Goal: Transaction & Acquisition: Purchase product/service

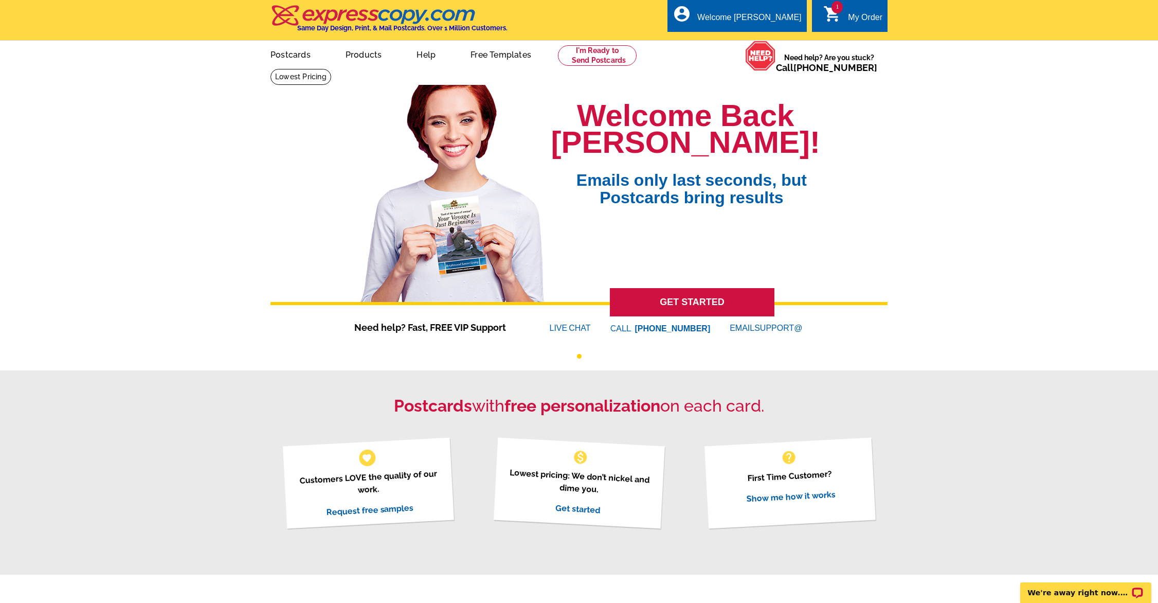
click at [861, 17] on div "My Order" at bounding box center [865, 20] width 34 height 14
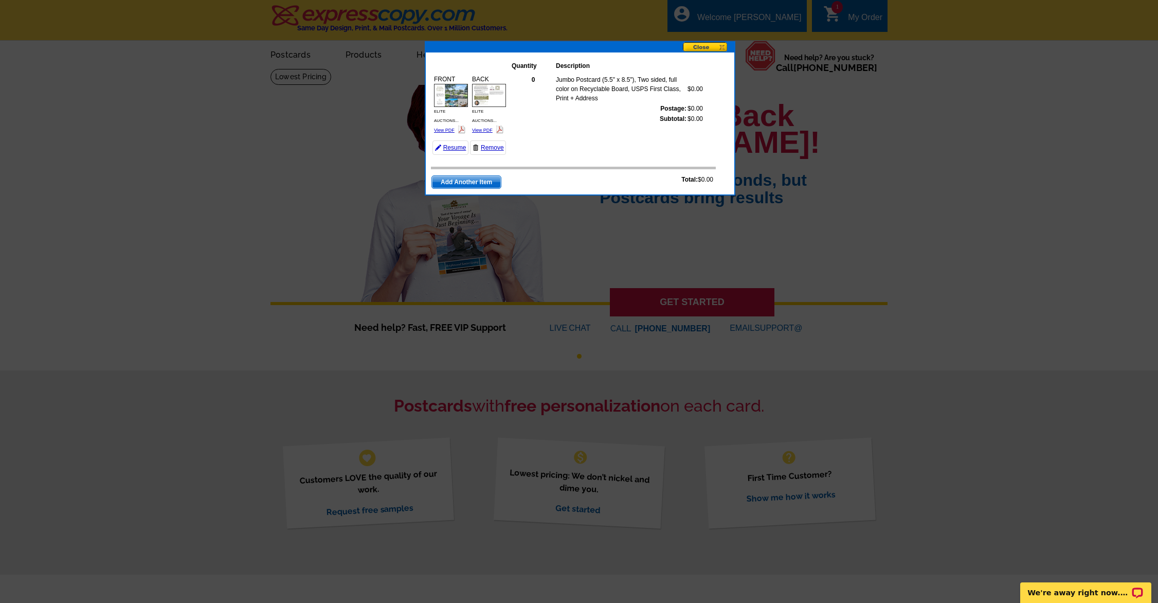
click at [704, 46] on button at bounding box center [708, 47] width 51 height 11
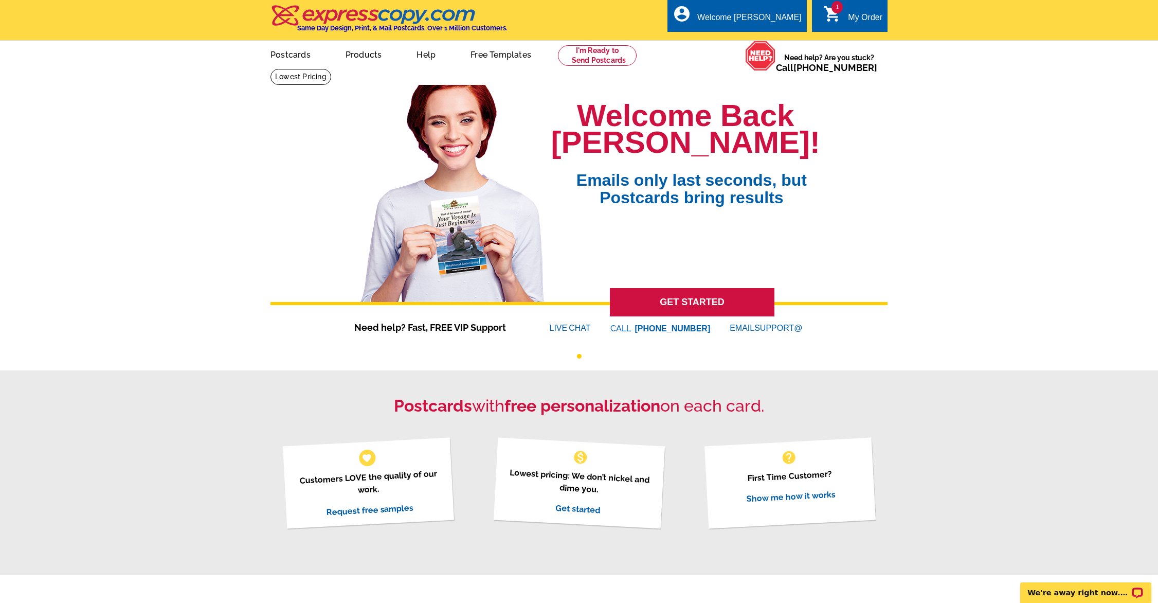
click at [871, 17] on div "My Order" at bounding box center [865, 20] width 34 height 14
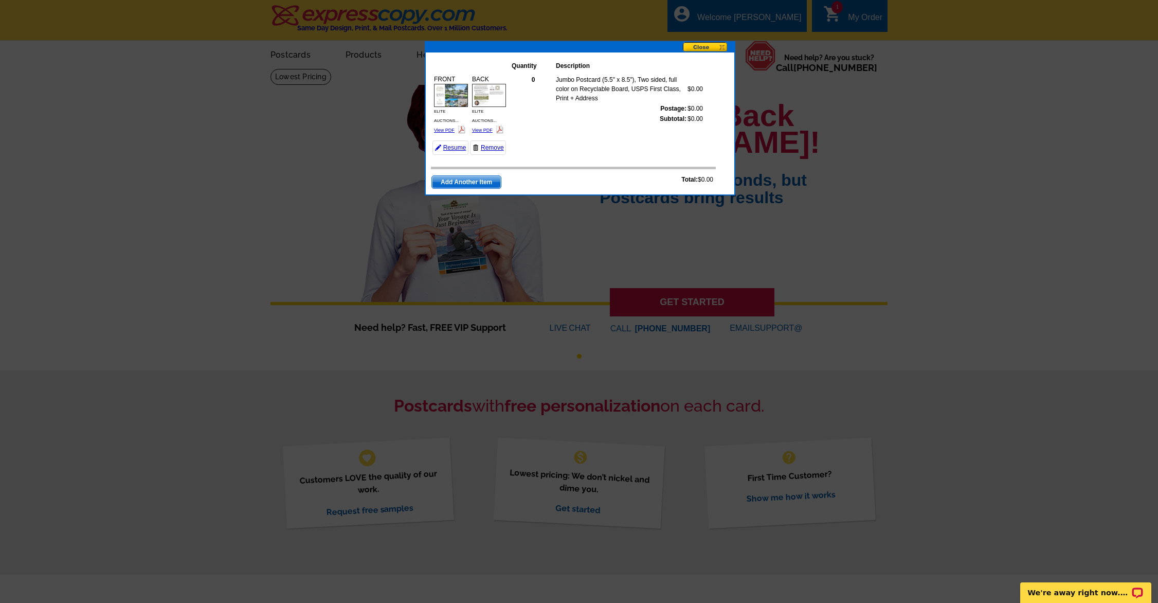
scroll to position [0, 1]
click at [453, 146] on link "Resume" at bounding box center [451, 147] width 36 height 14
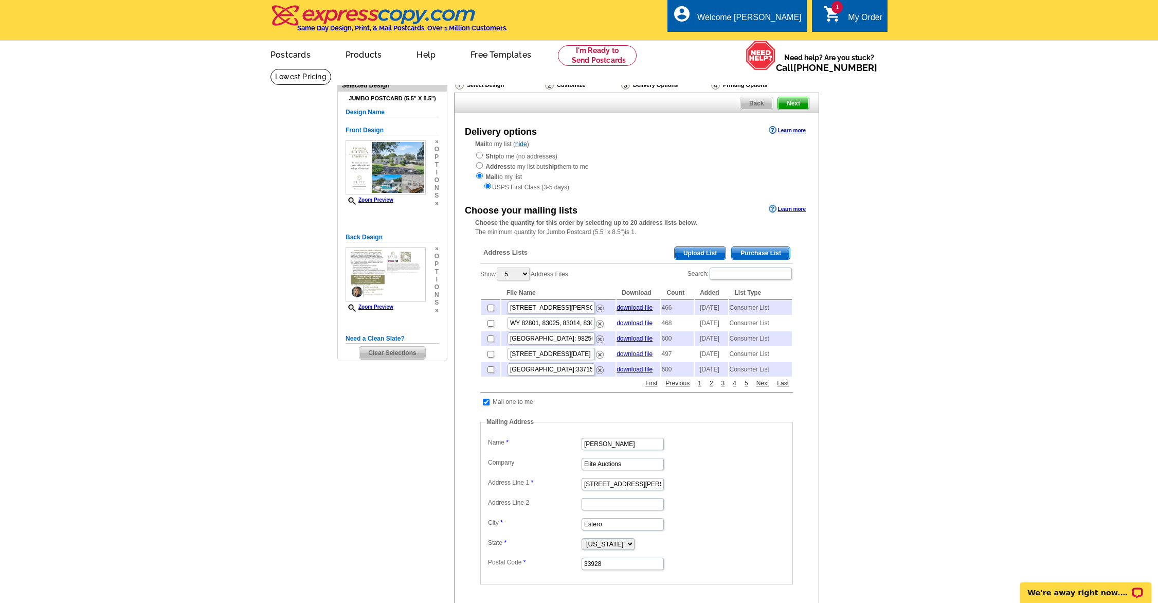
click at [770, 249] on span "Purchase List" at bounding box center [761, 253] width 58 height 12
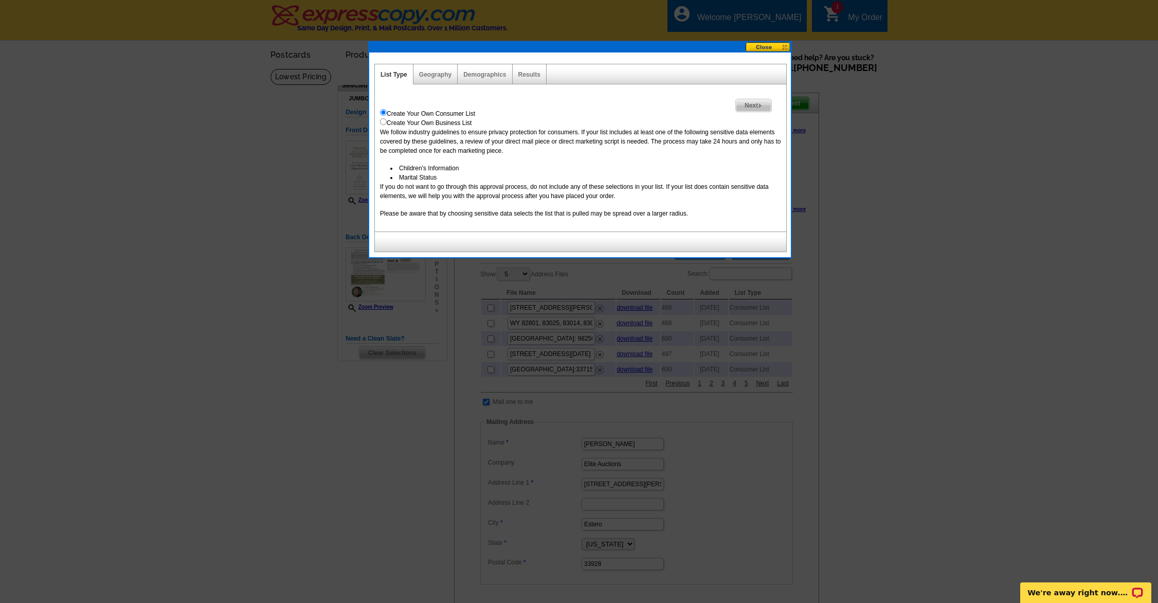
click at [757, 106] on span "Next" at bounding box center [753, 105] width 35 height 12
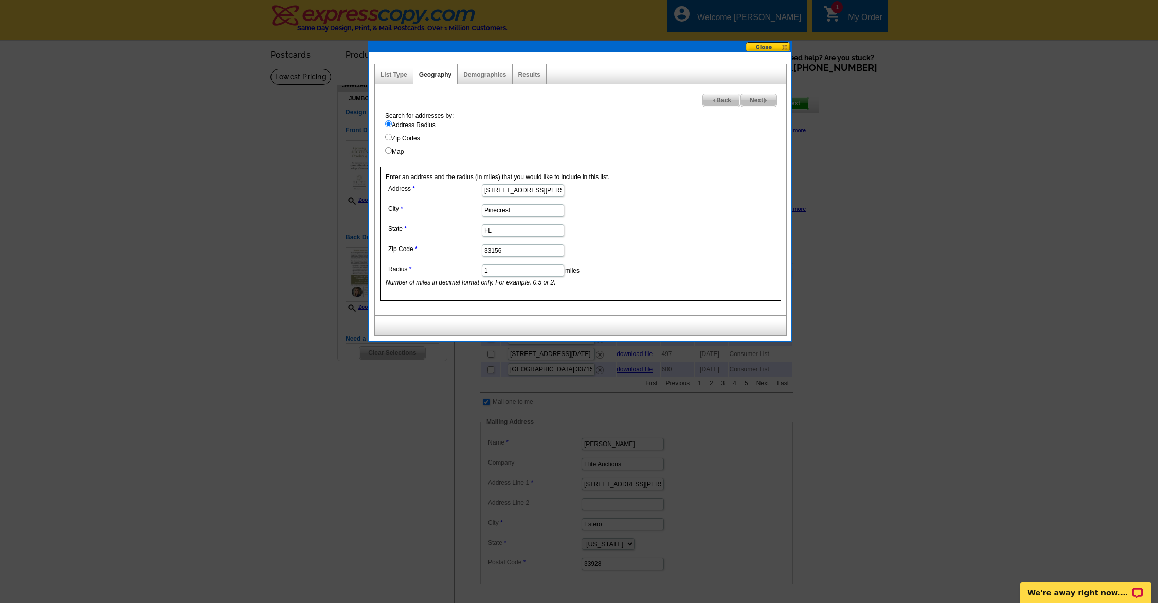
click at [505, 271] on input "1" at bounding box center [523, 270] width 82 height 12
type input "1.5"
click at [757, 100] on span "Next" at bounding box center [758, 100] width 35 height 12
select select
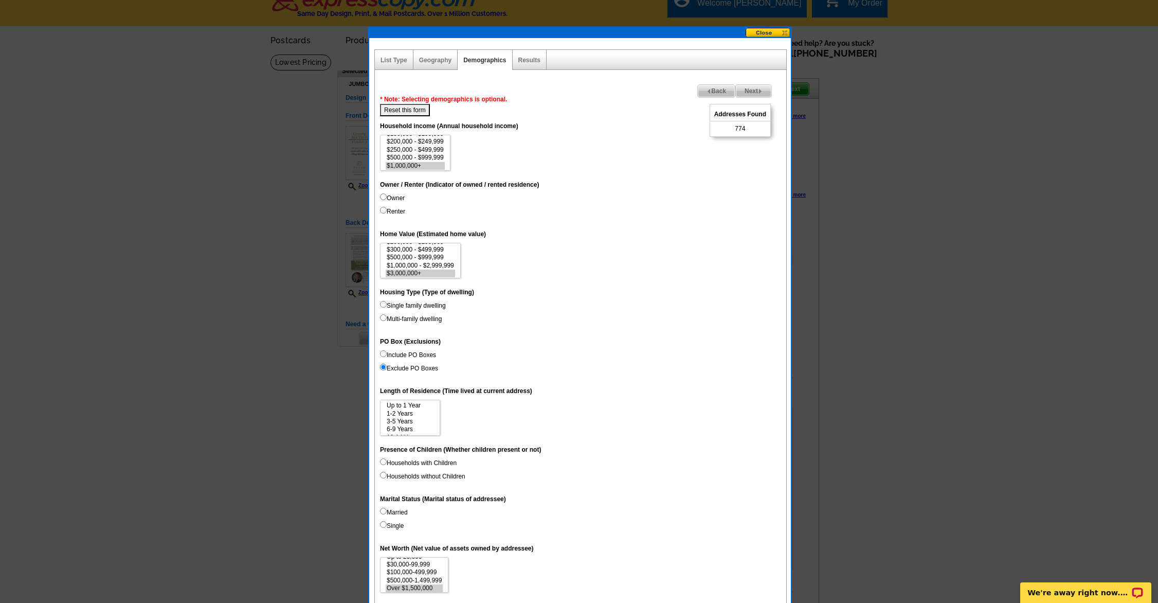
scroll to position [16, 0]
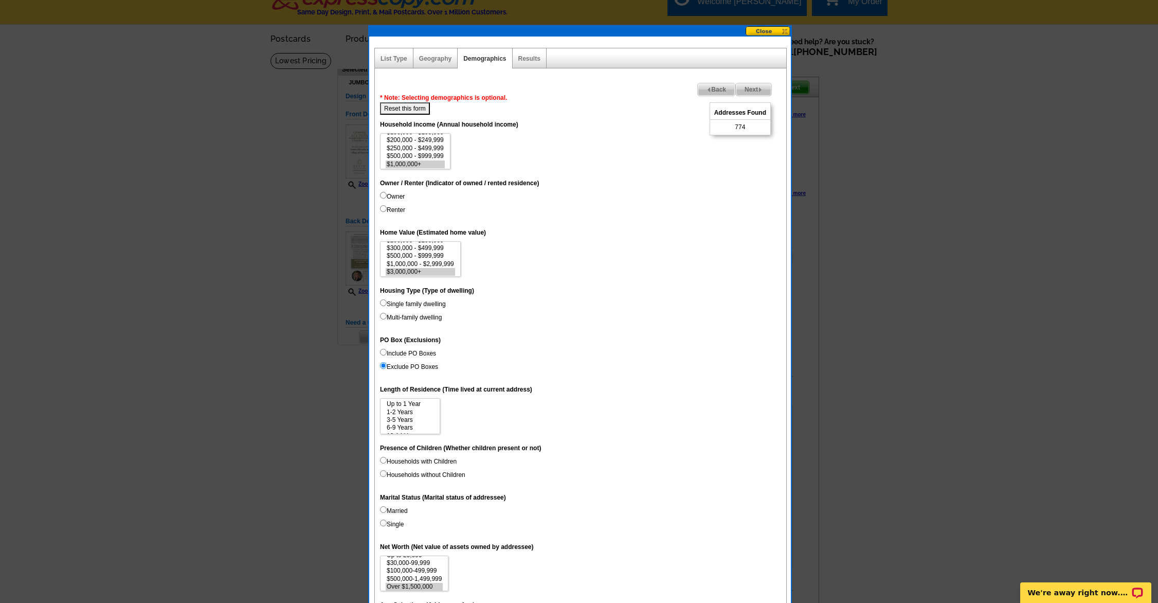
click at [709, 88] on span "Back" at bounding box center [716, 89] width 37 height 12
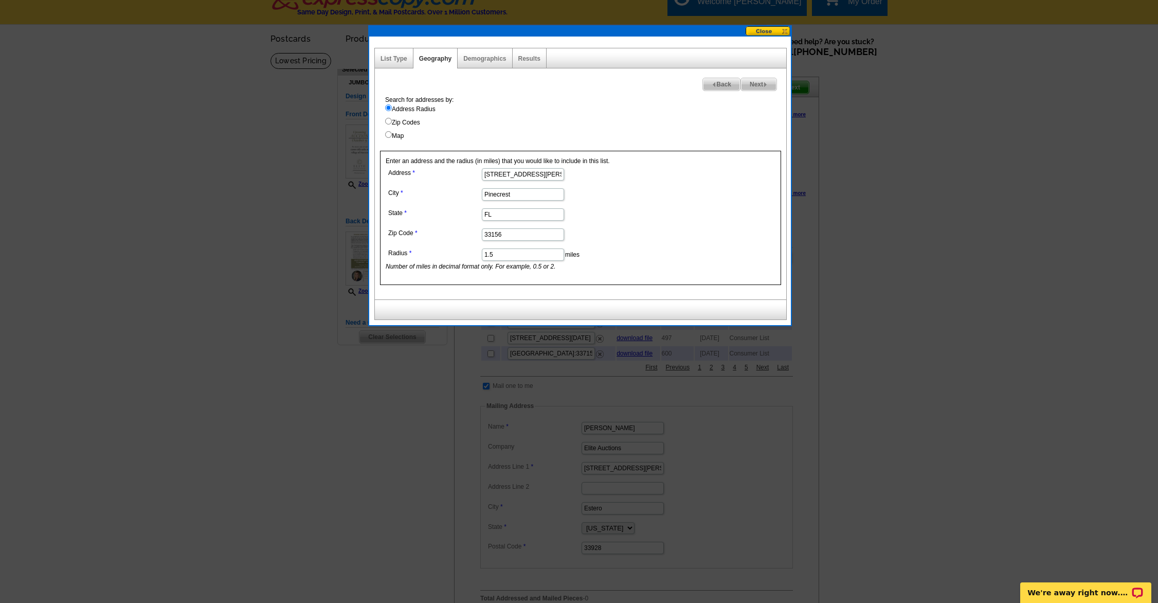
click at [505, 255] on input "1.5" at bounding box center [523, 254] width 82 height 12
type input "1.25"
click at [760, 82] on span "Next" at bounding box center [758, 84] width 35 height 12
select select
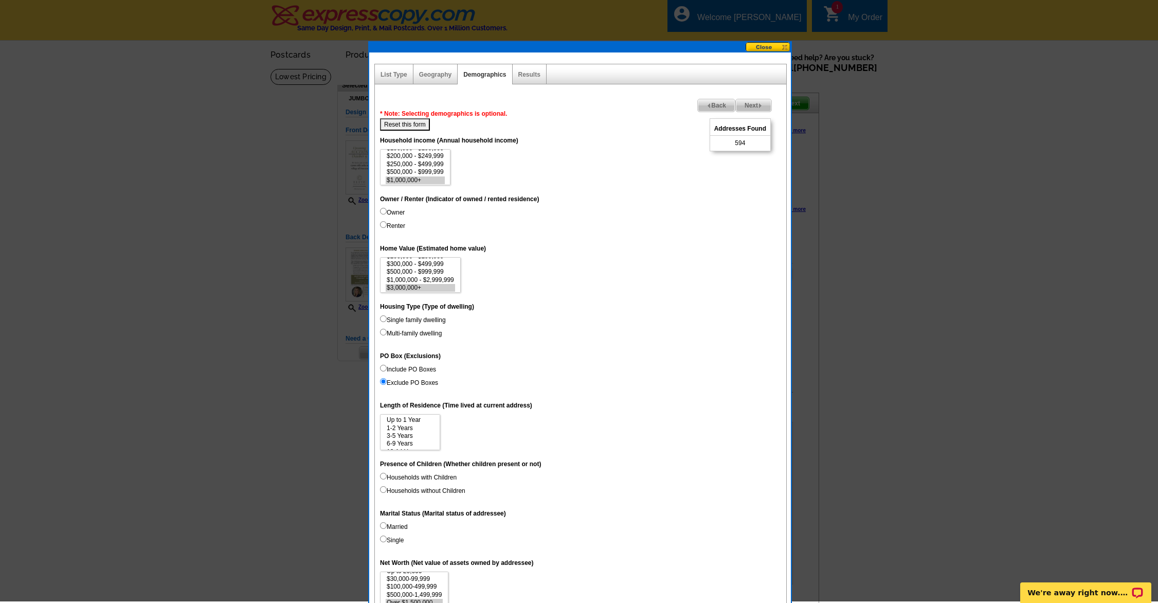
scroll to position [0, 0]
click at [748, 104] on span "Next" at bounding box center [753, 105] width 35 height 12
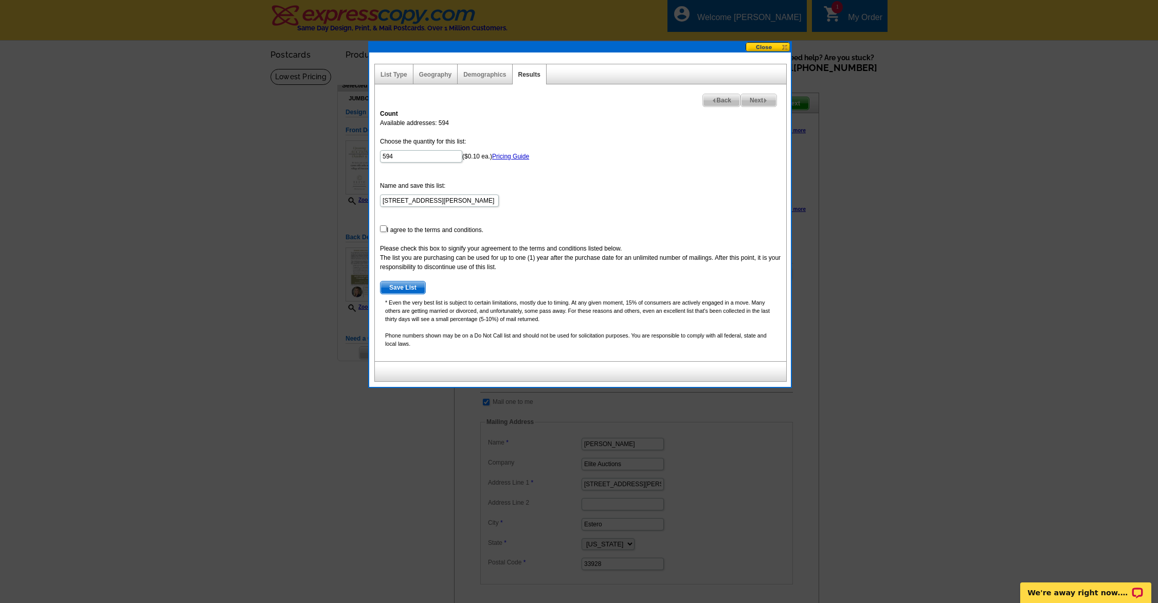
click at [383, 229] on input "checkbox" at bounding box center [383, 228] width 7 height 7
checkbox input "true"
click at [409, 285] on span "Save List" at bounding box center [403, 287] width 45 height 12
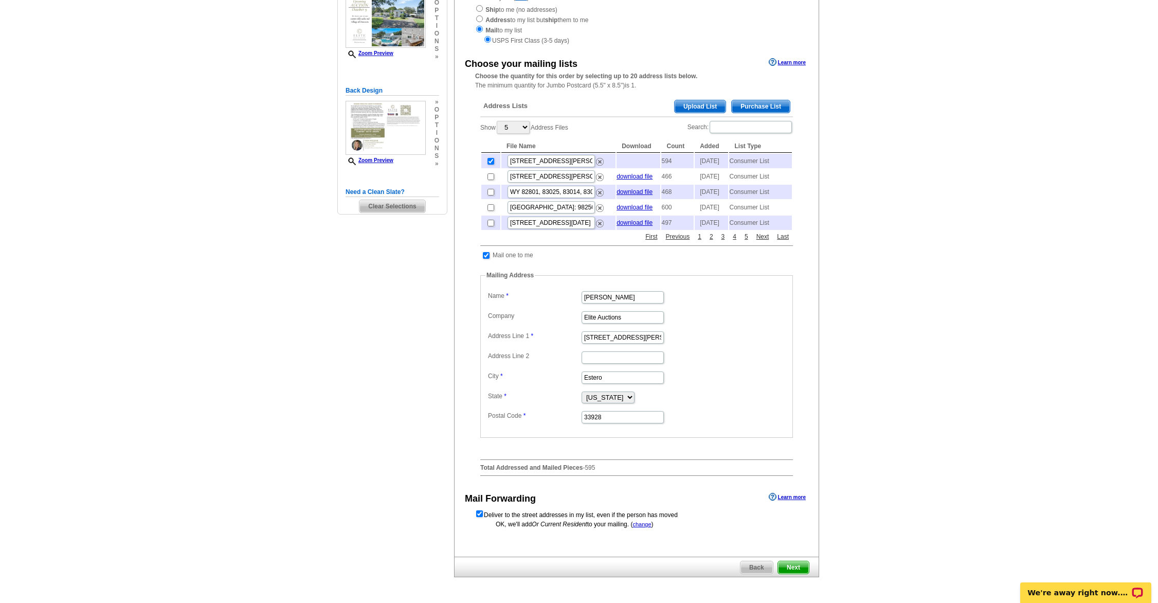
scroll to position [380, 0]
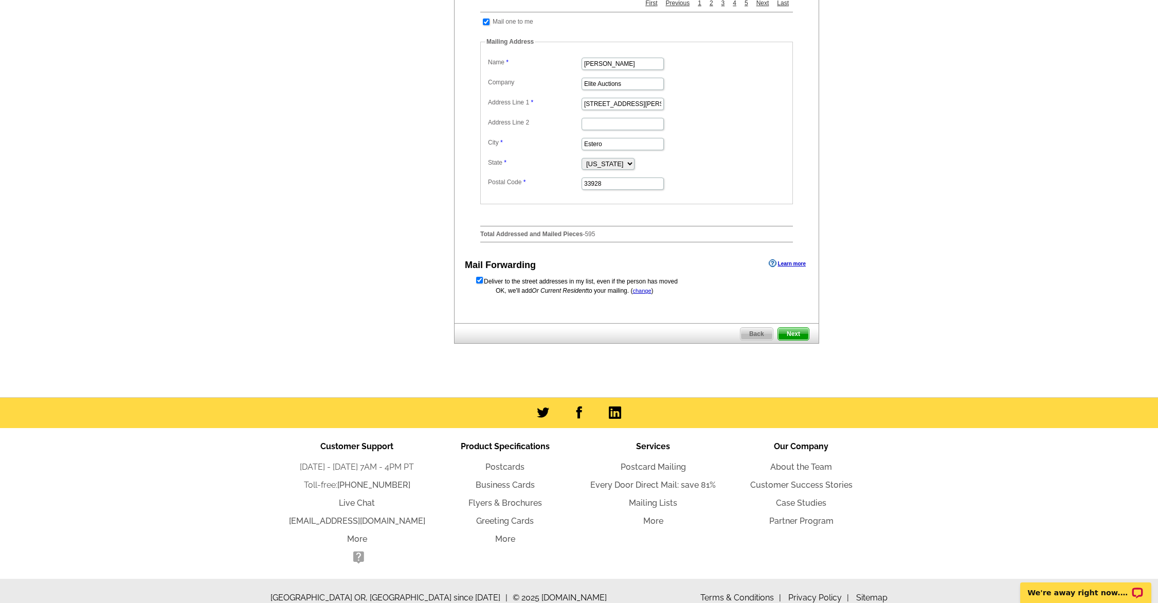
click at [793, 340] on span "Next" at bounding box center [793, 334] width 31 height 12
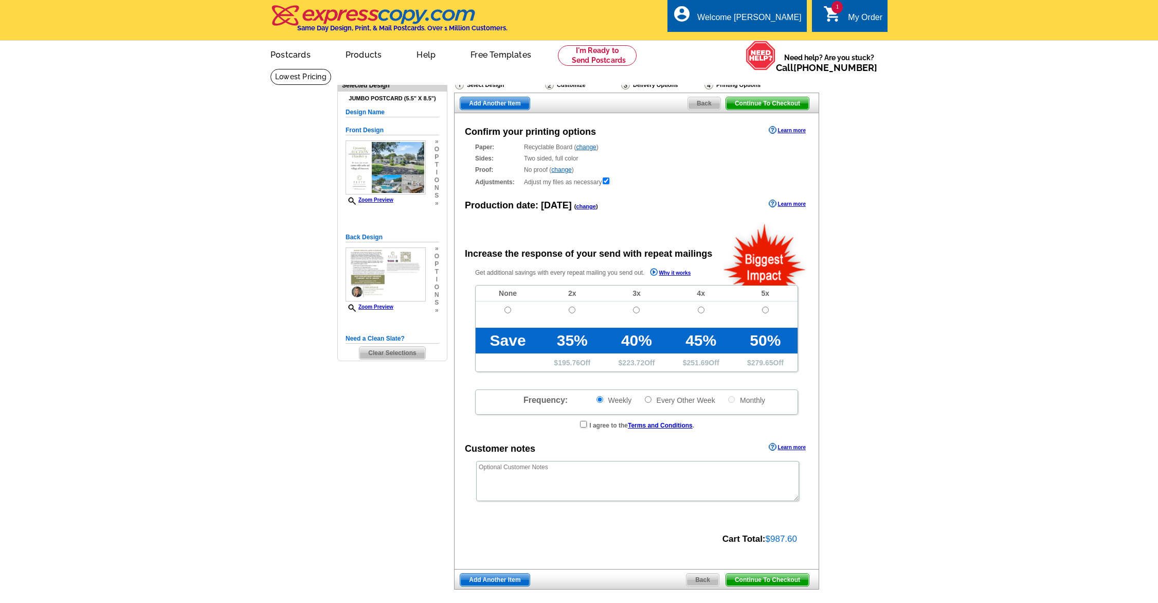
radio input "false"
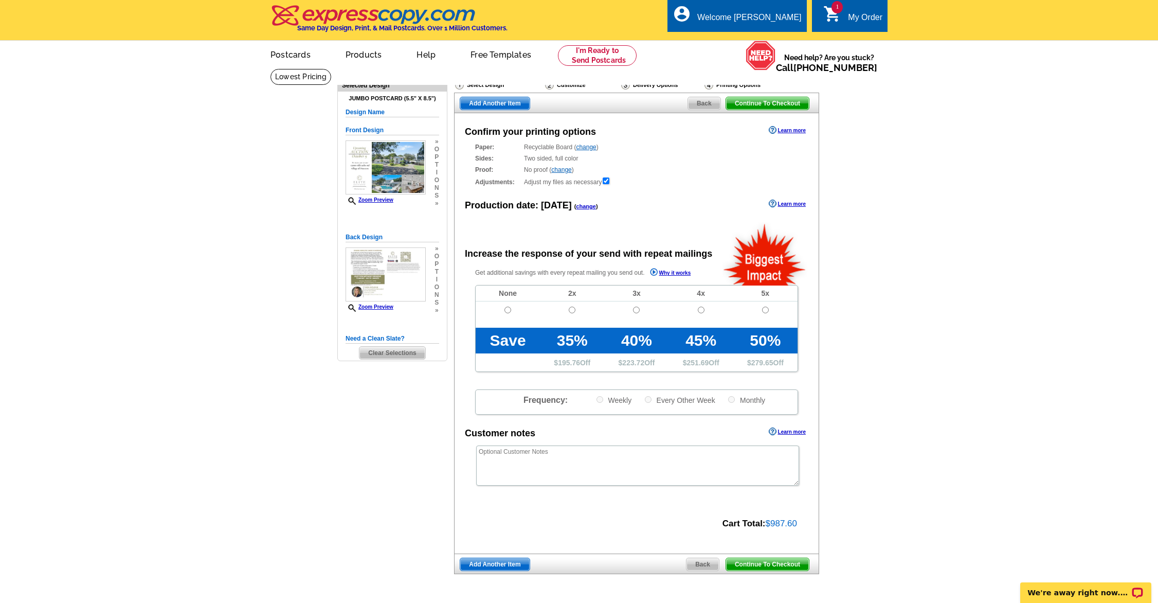
click at [634, 307] on input "radio" at bounding box center [636, 310] width 7 height 7
radio input "true"
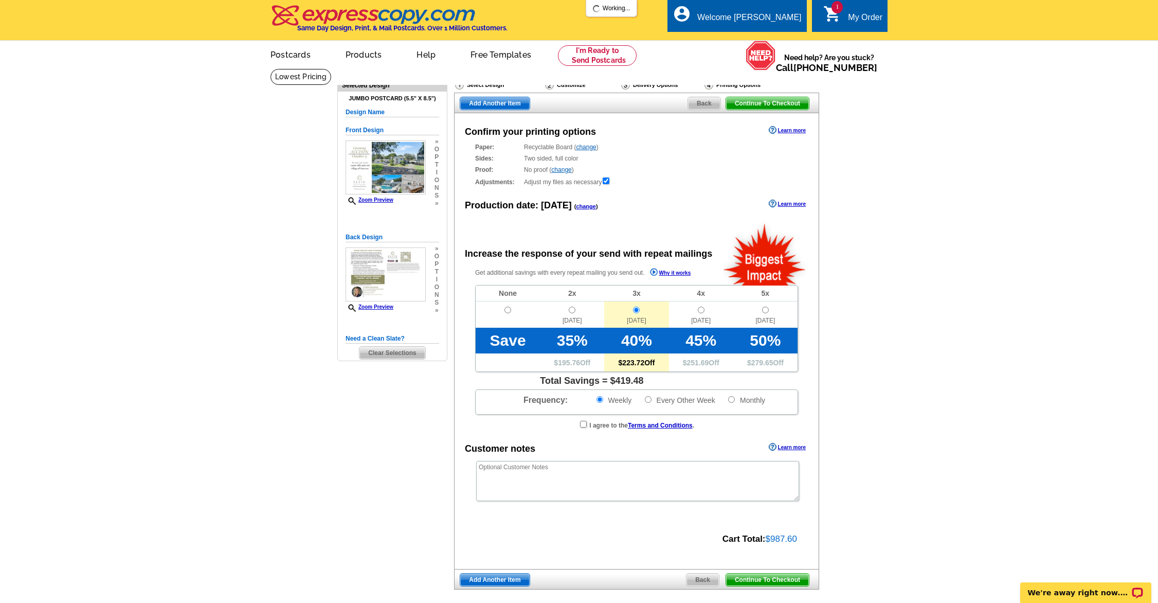
click at [585, 423] on div "I agree to the Terms and Conditions ." at bounding box center [636, 425] width 313 height 10
click at [582, 425] on div "I agree to the Terms and Conditions ." at bounding box center [636, 425] width 313 height 10
click at [582, 423] on input "checkbox" at bounding box center [583, 424] width 7 height 7
checkbox input "true"
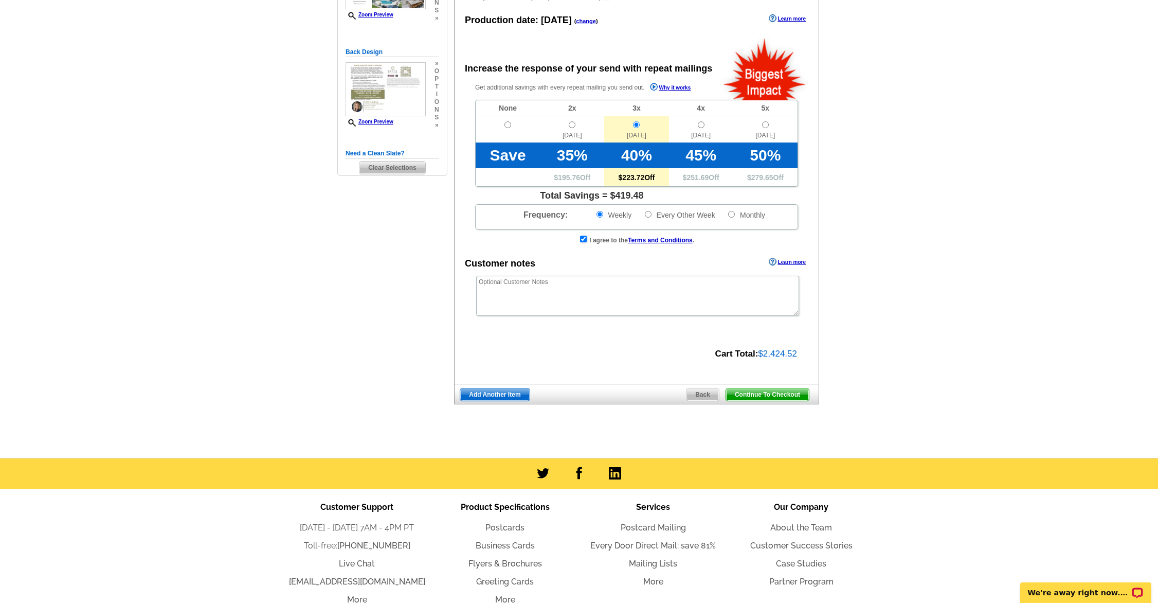
click at [763, 390] on span "Continue To Checkout" at bounding box center [767, 394] width 83 height 12
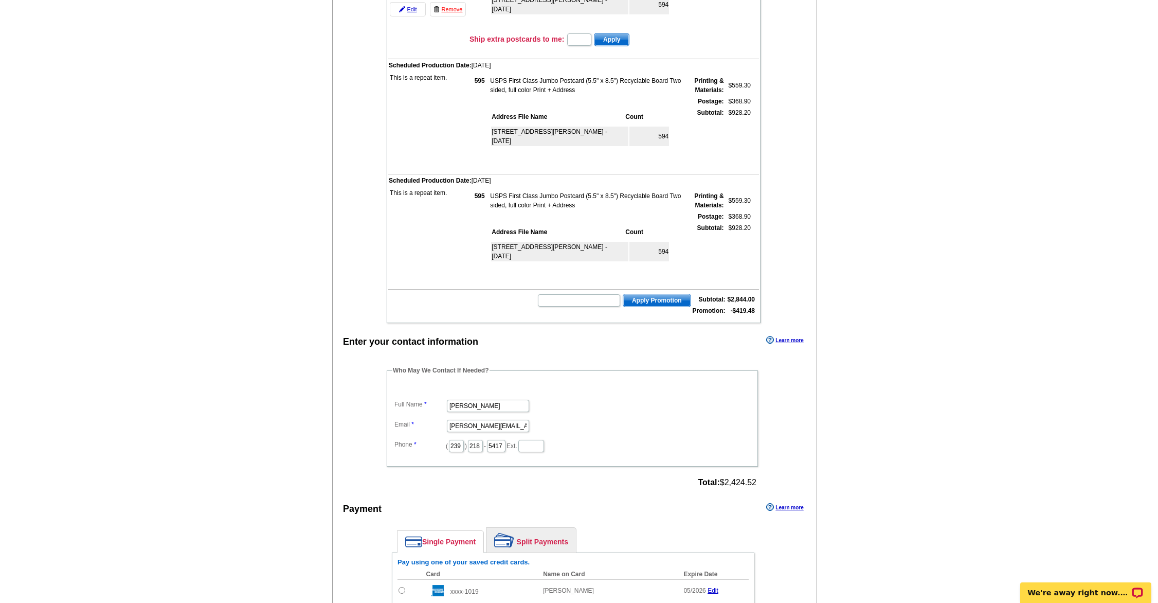
scroll to position [321, 0]
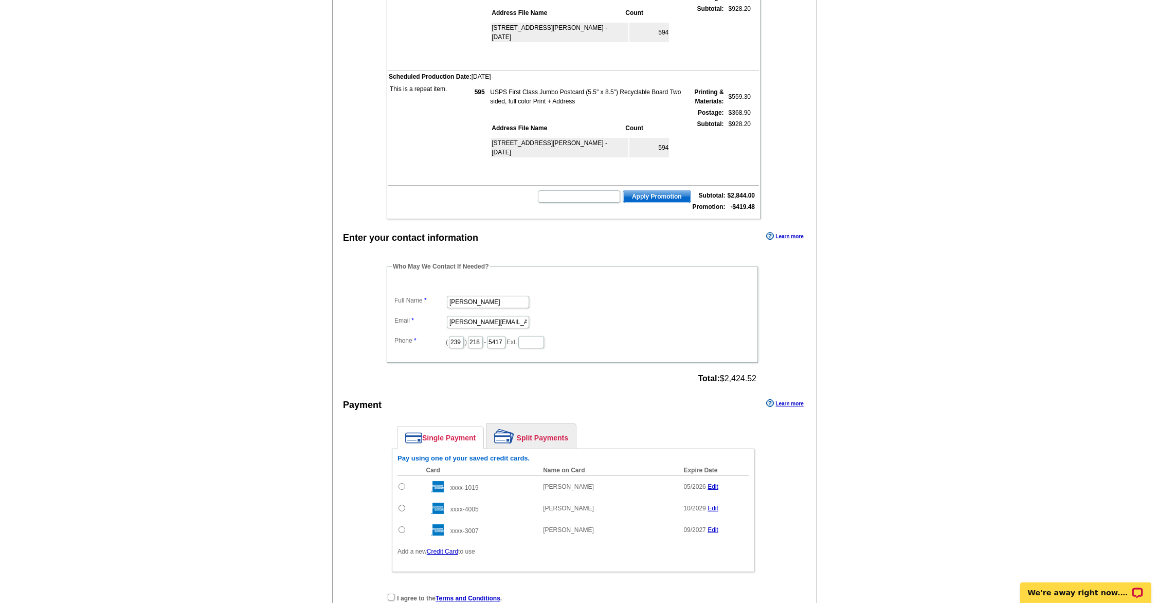
drag, startPoint x: 401, startPoint y: 486, endPoint x: 462, endPoint y: 489, distance: 61.8
click at [401, 486] on input "radio" at bounding box center [402, 486] width 7 height 7
radio input "true"
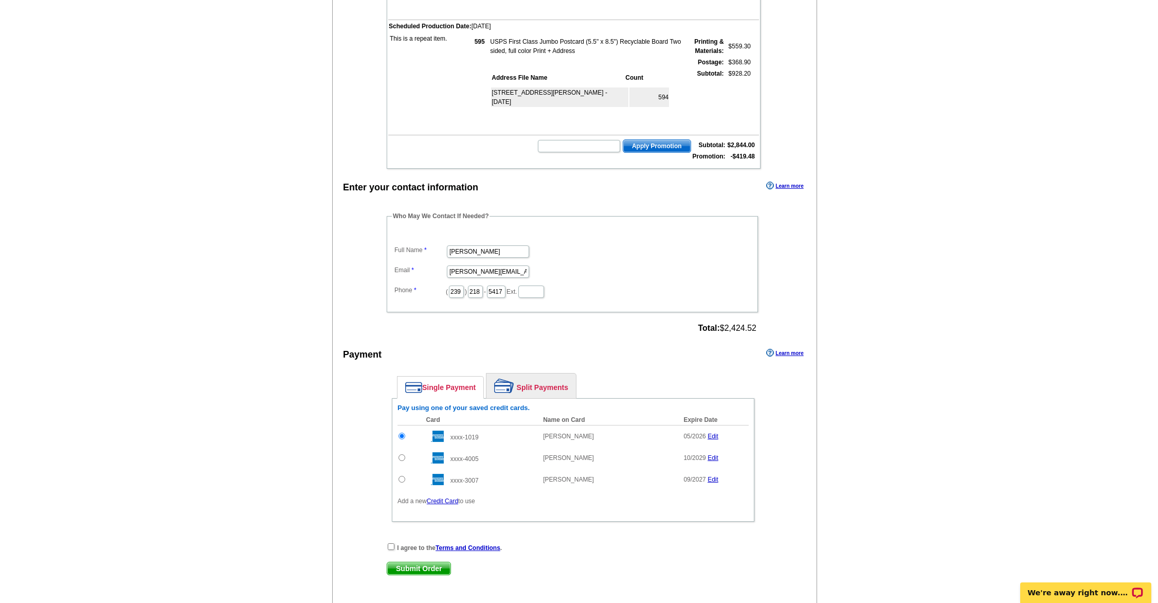
scroll to position [393, 0]
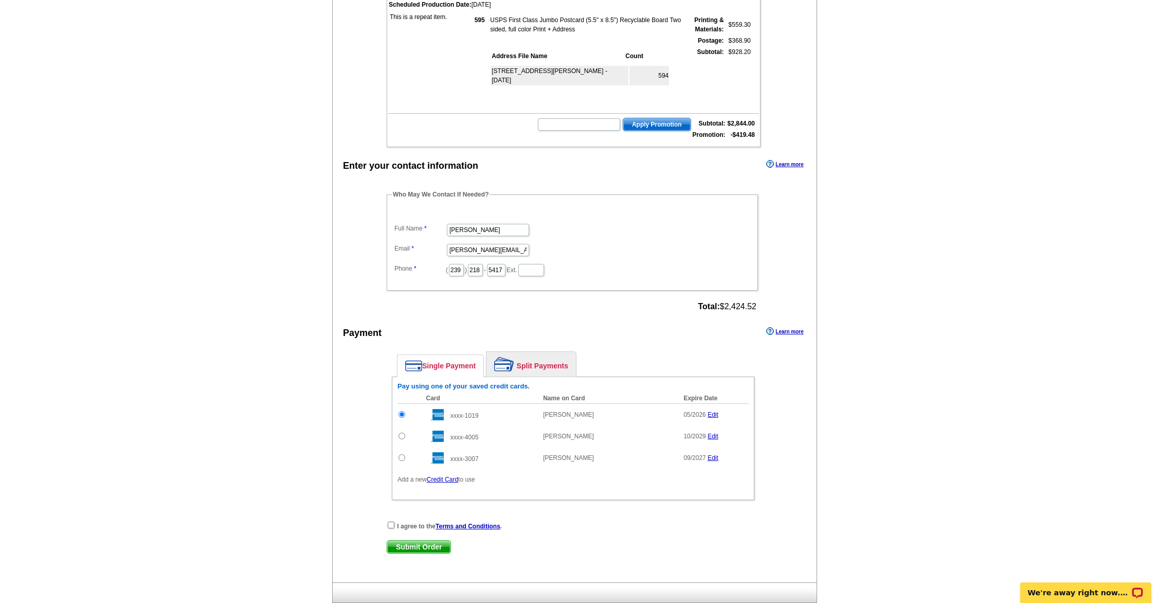
click at [393, 524] on input "checkbox" at bounding box center [391, 525] width 7 height 7
checkbox input "true"
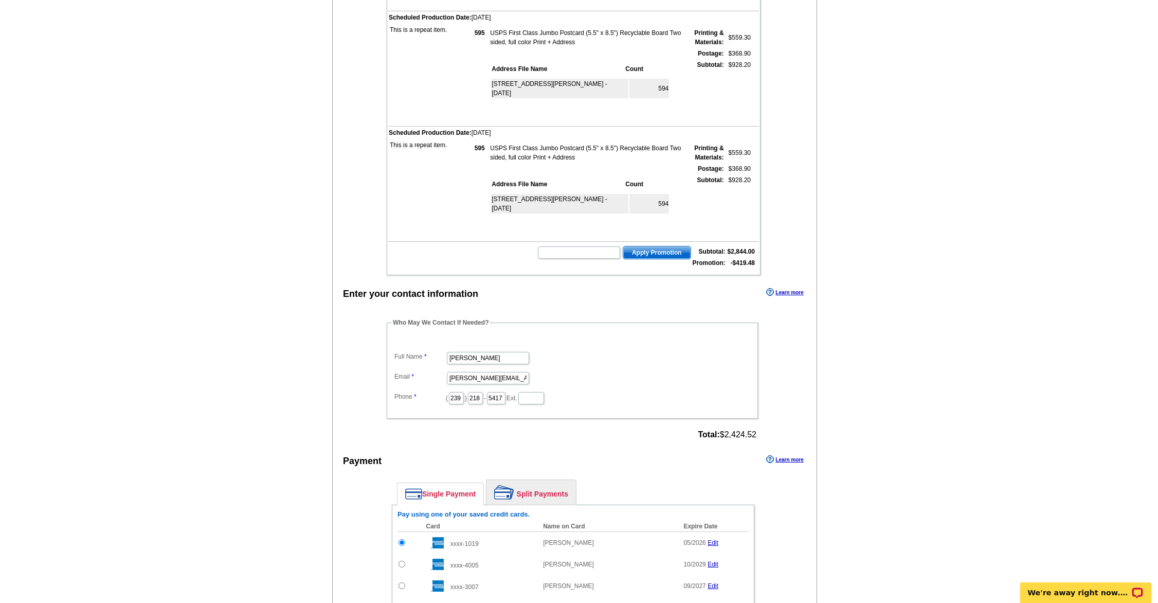
scroll to position [245, 0]
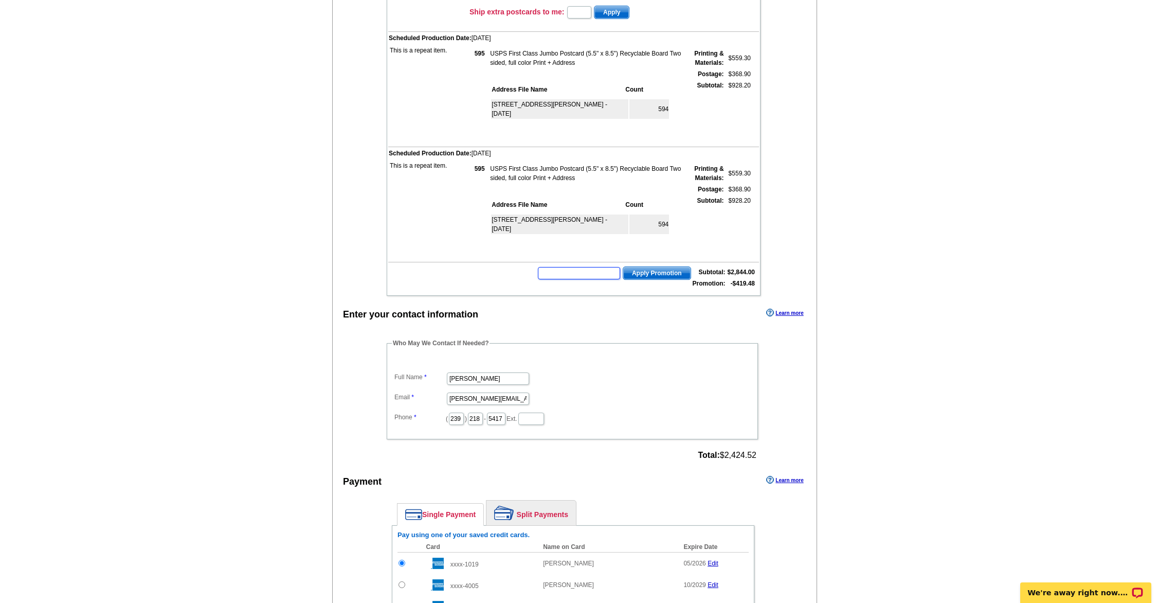
click at [597, 274] on input "text" at bounding box center [579, 273] width 82 height 12
type input "chat15"
click at [643, 275] on span "Apply Promotion" at bounding box center [656, 273] width 67 height 12
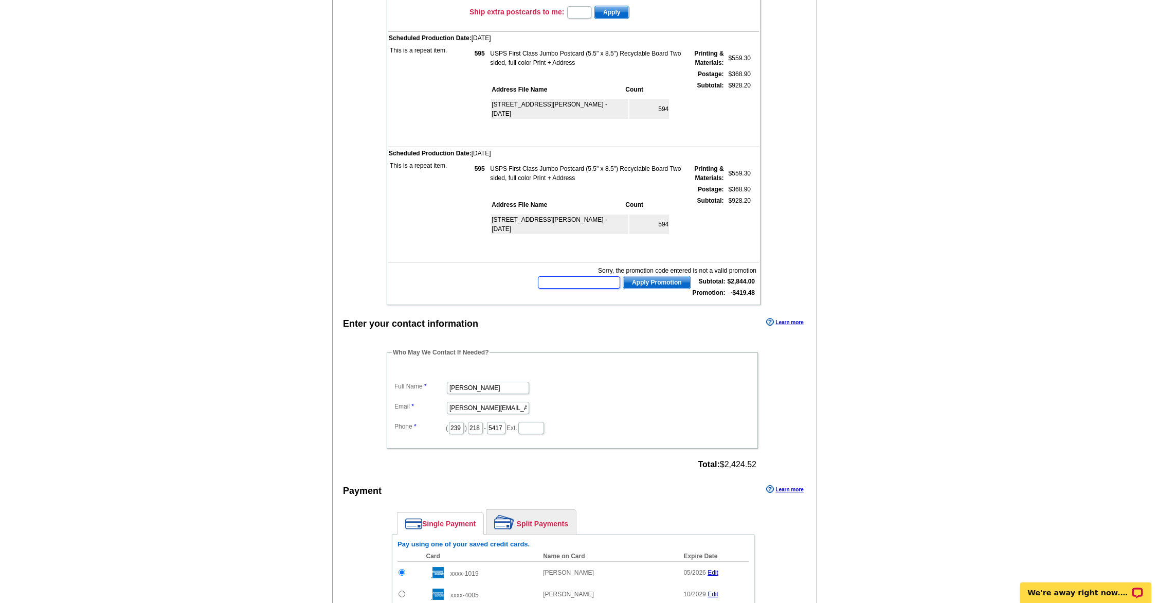
click at [594, 284] on input "text" at bounding box center [579, 282] width 82 height 12
click at [1139, 591] on circle "Open LiveChat chat widget" at bounding box center [1138, 592] width 2 height 2
click at [246, 310] on main "Add Another Item Checkout Order Name: My Order 2025-09-15 Save Order Review you…" at bounding box center [579, 302] width 1158 height 956
click at [603, 281] on input "text" at bounding box center [579, 282] width 82 height 12
type input "chat20"
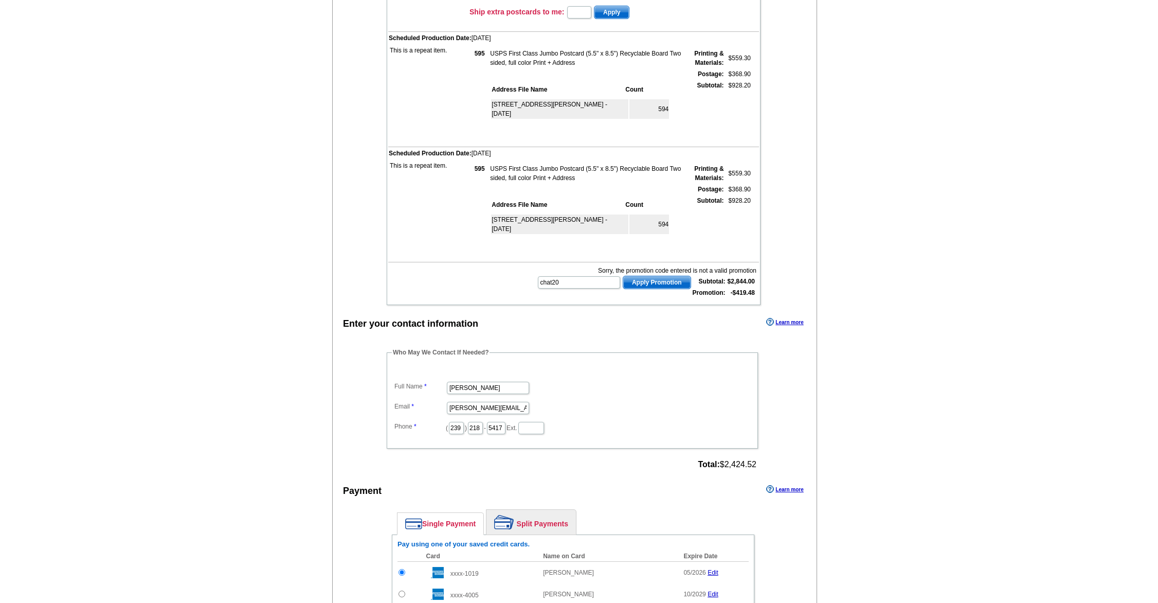
click at [665, 281] on span "Apply Promotion" at bounding box center [656, 282] width 67 height 12
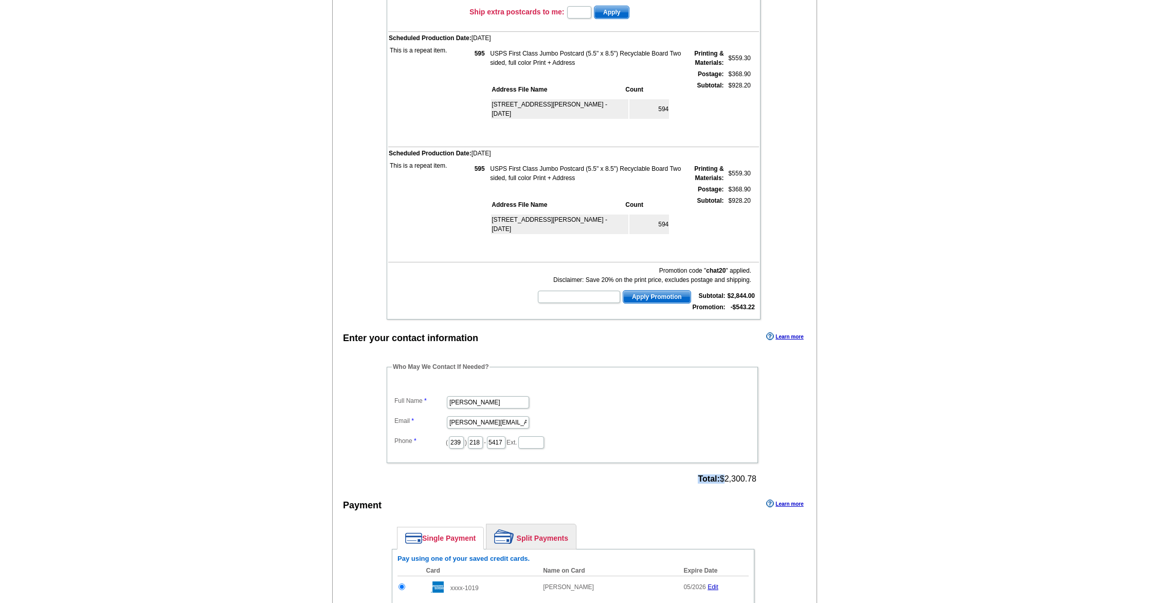
drag, startPoint x: 721, startPoint y: 478, endPoint x: 757, endPoint y: 478, distance: 35.5
click at [758, 478] on div "Total: $2,300.78" at bounding box center [727, 478] width 65 height 15
click at [726, 479] on span "Total: $2,300.78" at bounding box center [727, 478] width 59 height 9
drag, startPoint x: 720, startPoint y: 478, endPoint x: 756, endPoint y: 479, distance: 36.5
click at [756, 479] on span "Total: $2,300.78" at bounding box center [727, 478] width 59 height 9
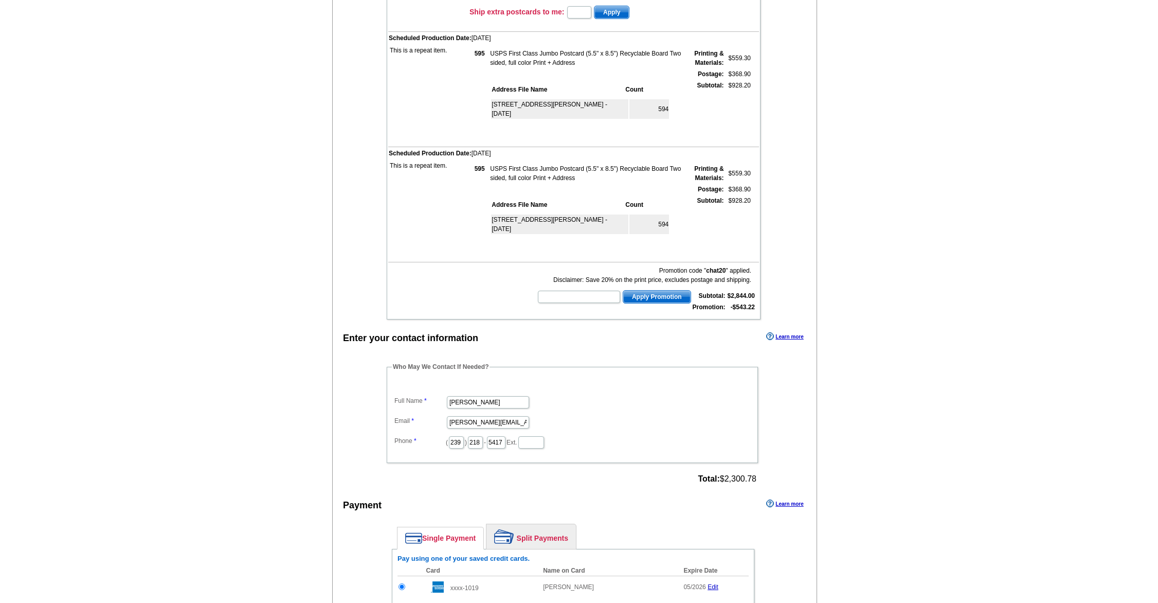
copy span "$2,300.78"
click at [658, 486] on div "Who May We Contact If Needed? Full Name Kristoffer Stewart Email Kris@eliteauct…" at bounding box center [573, 424] width 414 height 124
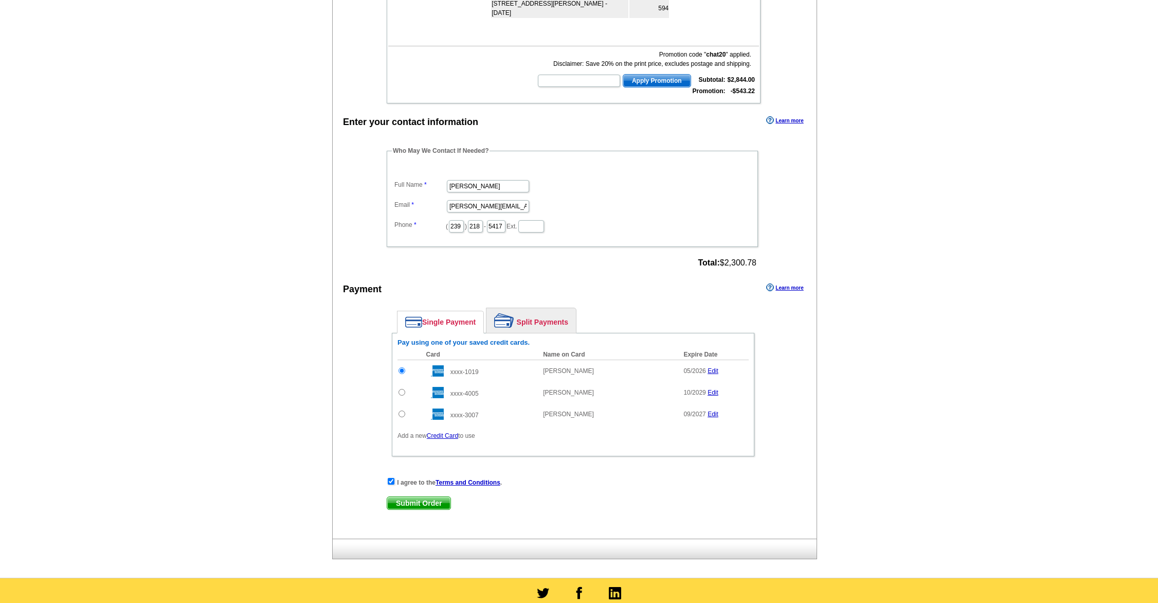
scroll to position [481, 0]
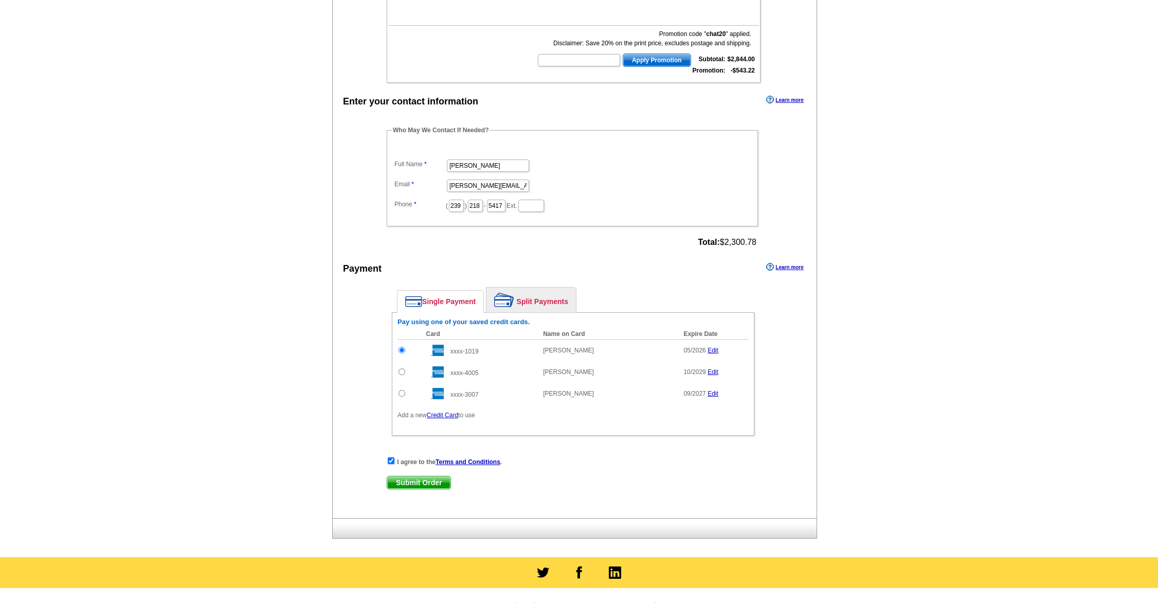
click at [421, 479] on span "Submit Order" at bounding box center [418, 482] width 63 height 12
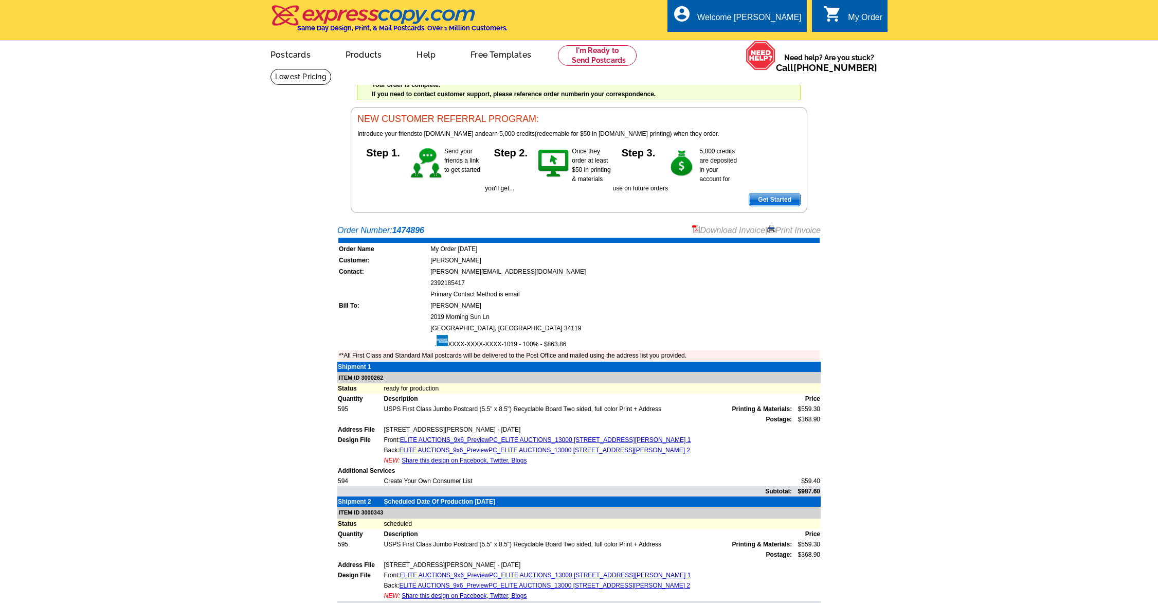
click at [742, 231] on link "Download Invoice" at bounding box center [728, 230] width 73 height 9
